Goal: Navigation & Orientation: Find specific page/section

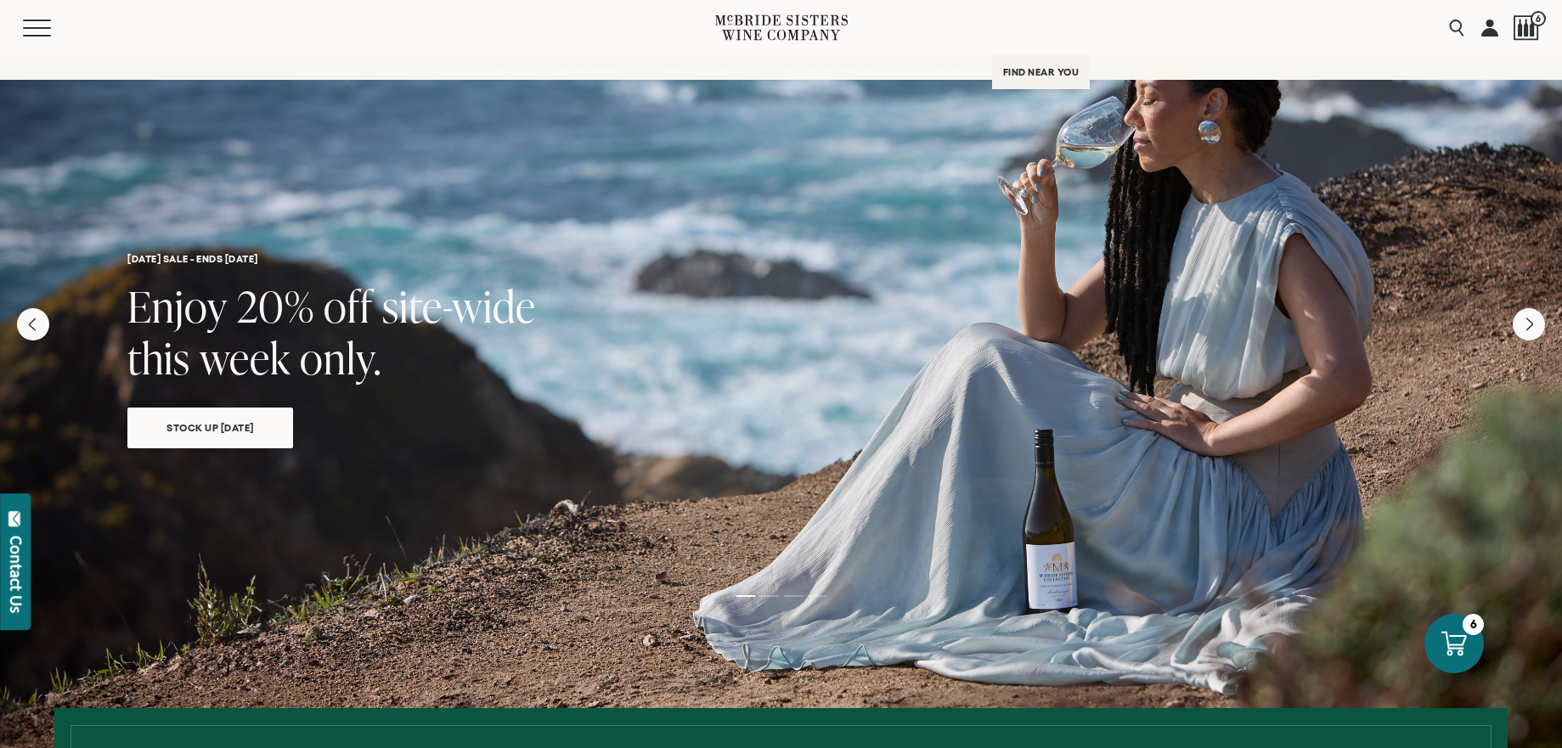
click at [1023, 71] on span "FIND NEAR YOU" at bounding box center [1041, 72] width 76 height 12
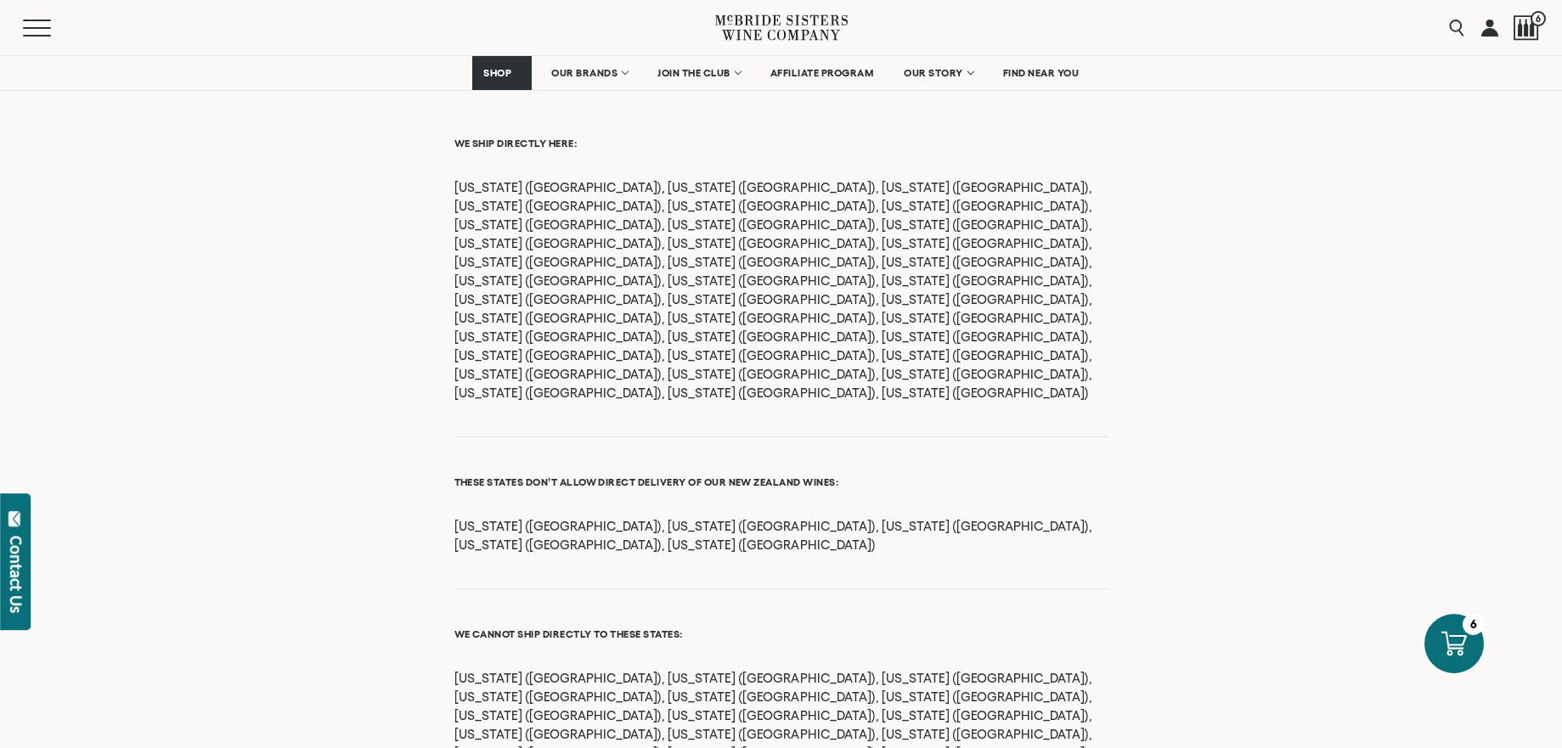
scroll to position [1850, 0]
